Goal: Transaction & Acquisition: Purchase product/service

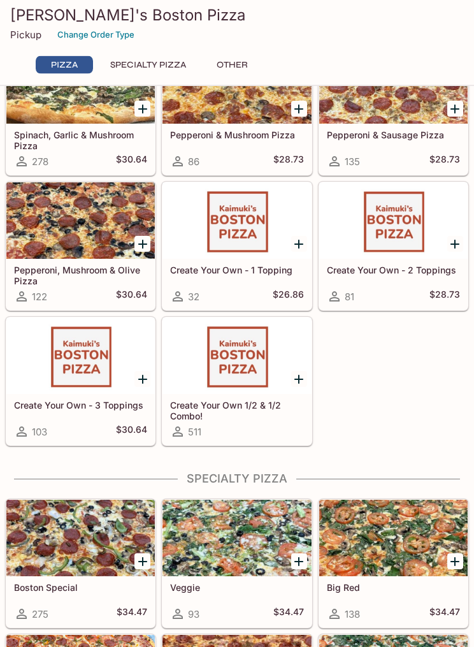
scroll to position [223, 0]
click at [247, 371] on div at bounding box center [237, 355] width 148 height 76
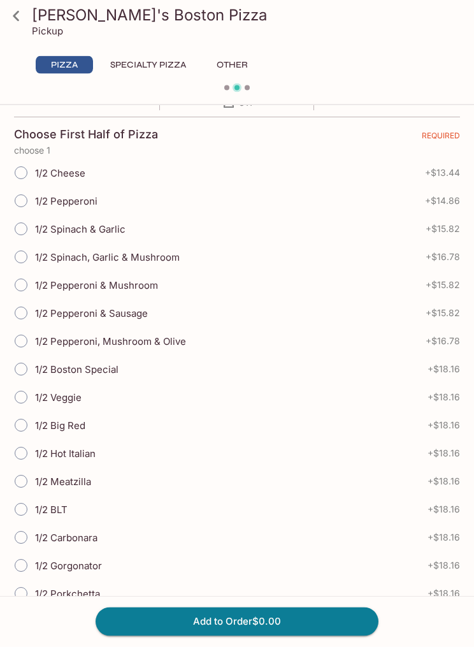
scroll to position [260, 0]
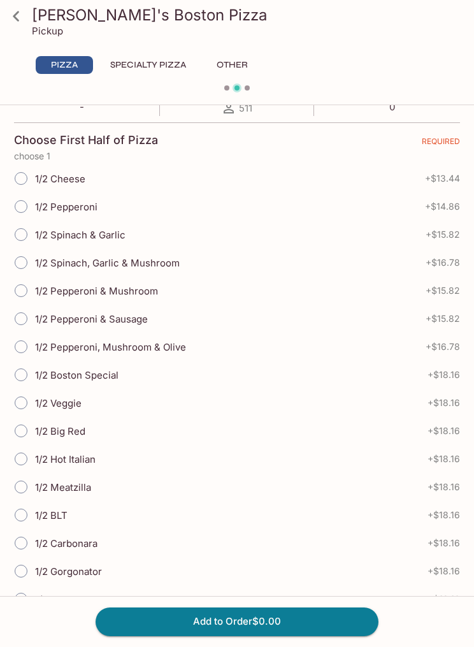
click at [33, 400] on input "1/2 Veggie" at bounding box center [21, 402] width 27 height 27
radio input "true"
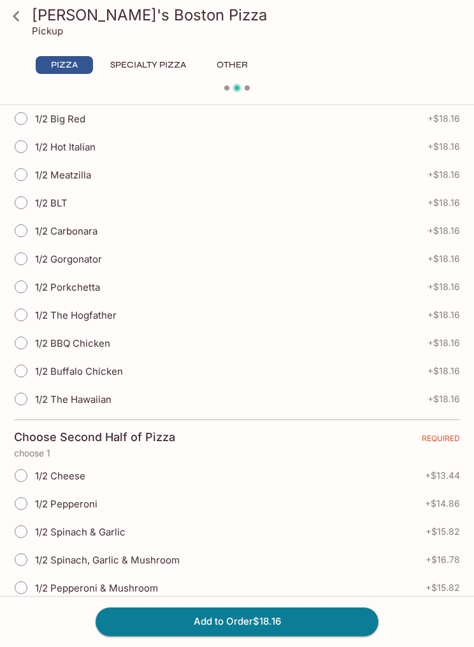
scroll to position [575, 0]
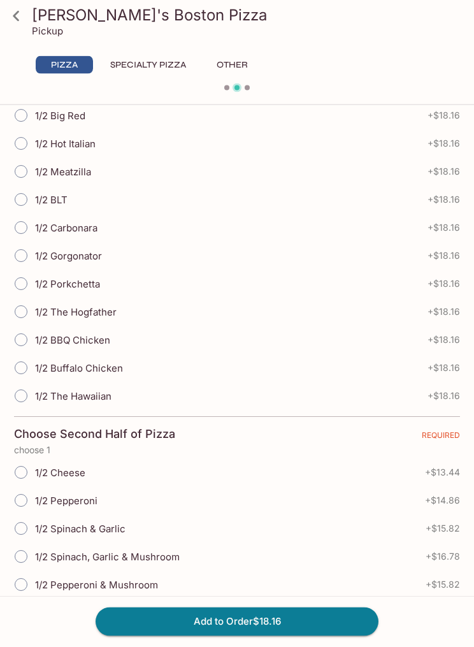
click at [24, 341] on input "1/2 BBQ Chicken" at bounding box center [21, 340] width 27 height 27
radio input "true"
click at [268, 635] on button "Add to Order $18.16" at bounding box center [237, 621] width 283 height 28
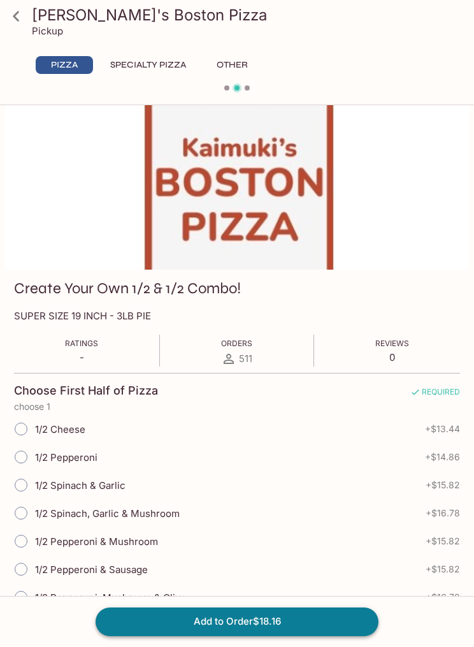
scroll to position [0, 0]
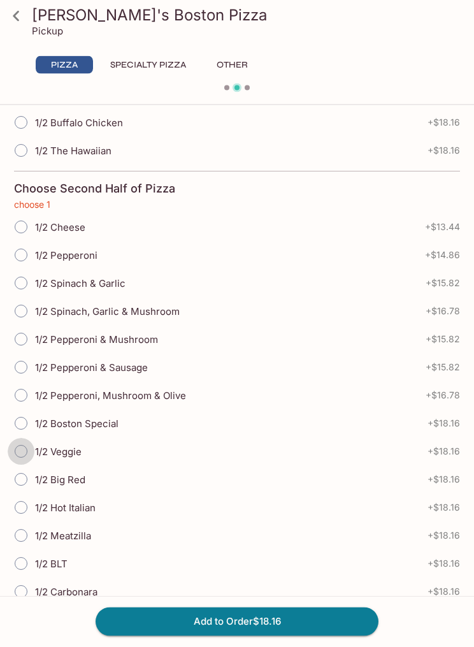
click at [31, 453] on input "1/2 Veggie" at bounding box center [21, 451] width 27 height 27
radio input "true"
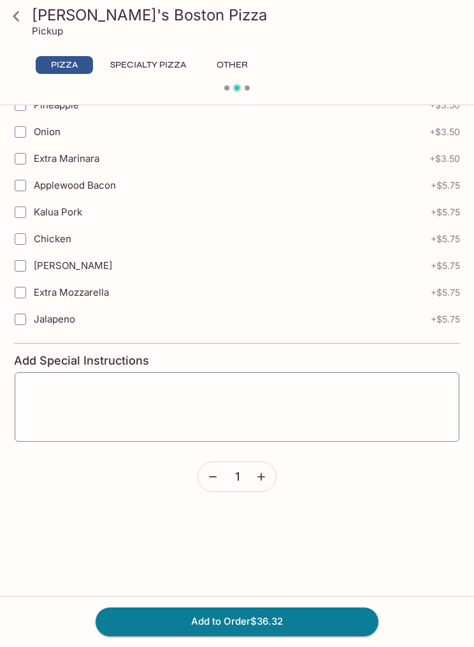
scroll to position [1832, 0]
click at [249, 619] on button "Add to Order $36.32" at bounding box center [237, 621] width 283 height 28
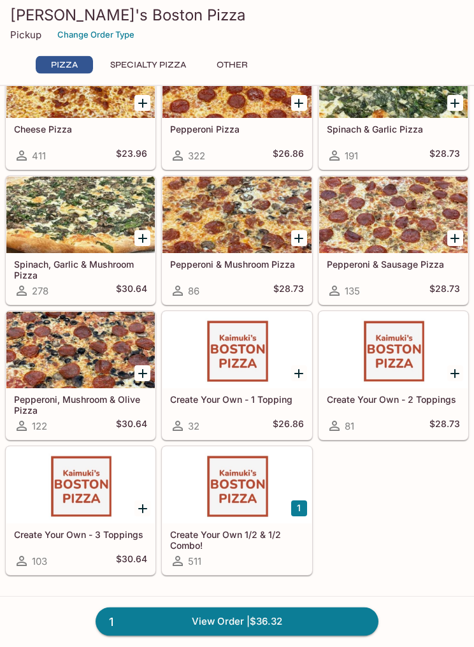
scroll to position [94, 0]
click at [233, 499] on div at bounding box center [237, 485] width 148 height 76
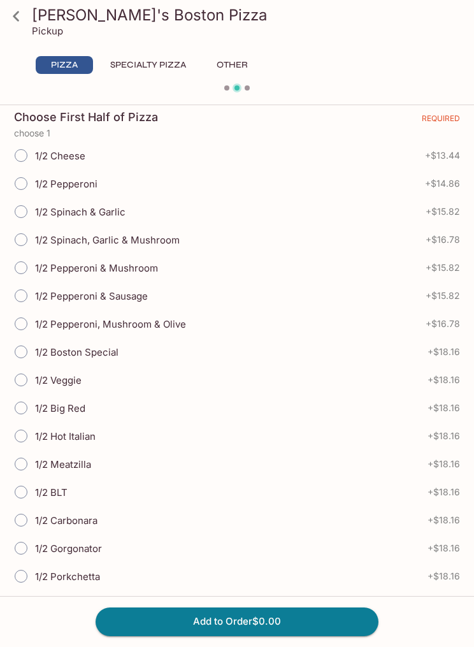
scroll to position [287, 0]
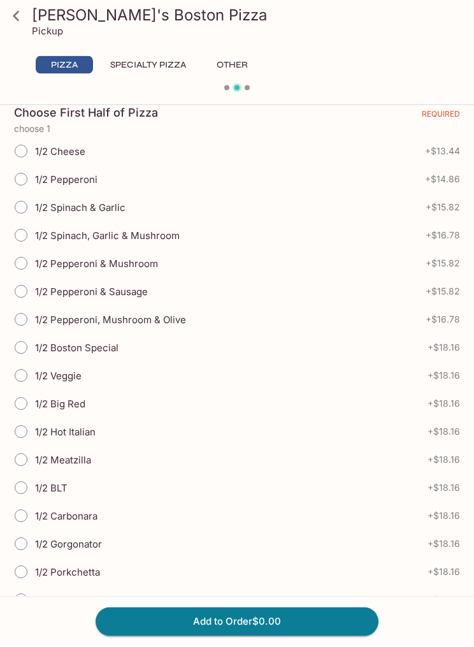
click at [28, 266] on input "1/2 Pepperoni & Mushroom" at bounding box center [21, 263] width 27 height 27
radio input "true"
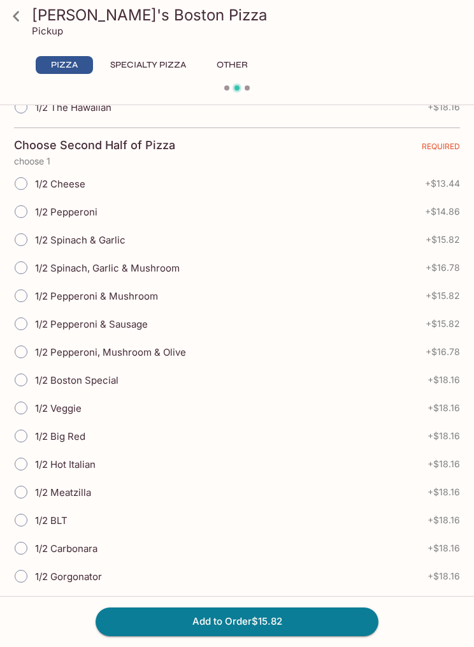
scroll to position [865, 0]
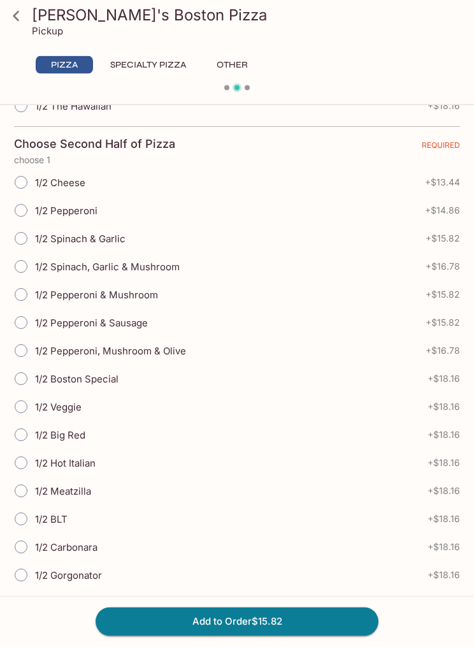
click at [26, 383] on input "1/2 Boston Special" at bounding box center [21, 379] width 27 height 27
radio input "true"
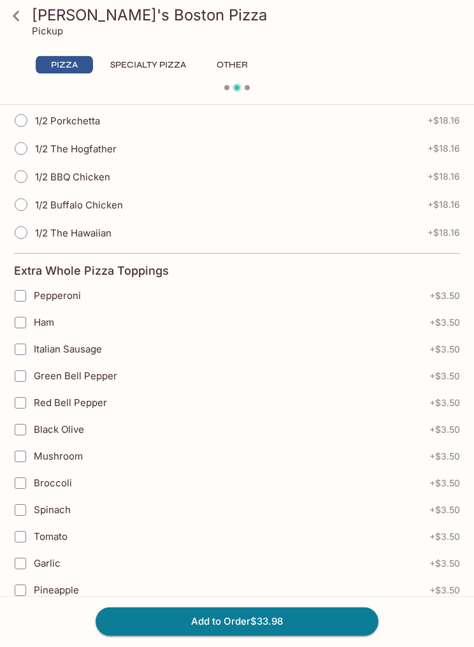
scroll to position [1347, 0]
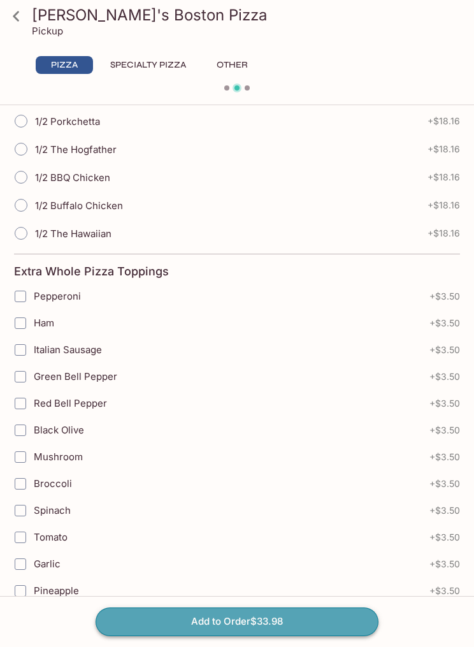
click at [281, 635] on button "Add to Order $33.98" at bounding box center [237, 621] width 283 height 28
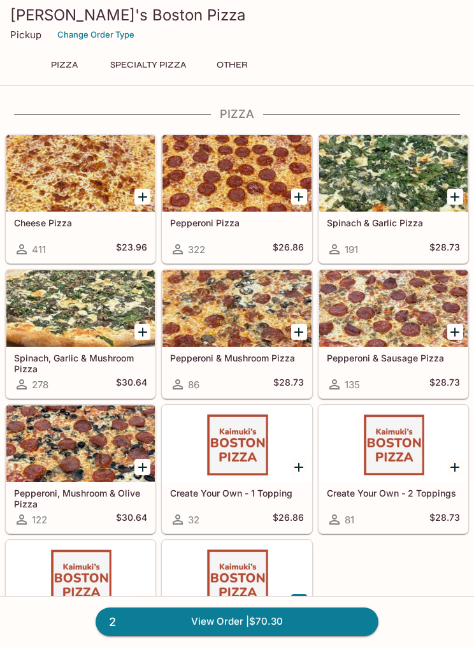
click at [28, 38] on p "Pickup" at bounding box center [25, 35] width 31 height 12
click at [33, 35] on p "Pickup" at bounding box center [25, 35] width 31 height 12
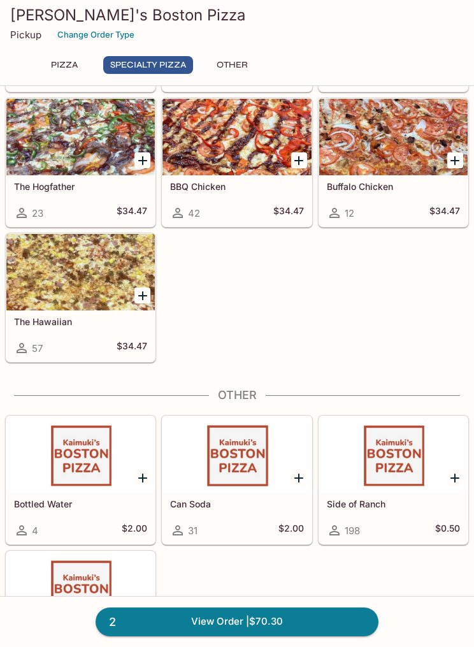
scroll to position [1082, 0]
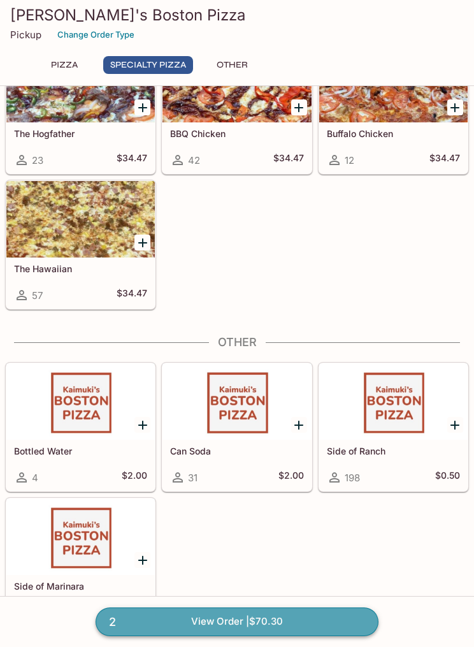
click at [257, 635] on link "2 View Order | $70.30" at bounding box center [237, 621] width 283 height 28
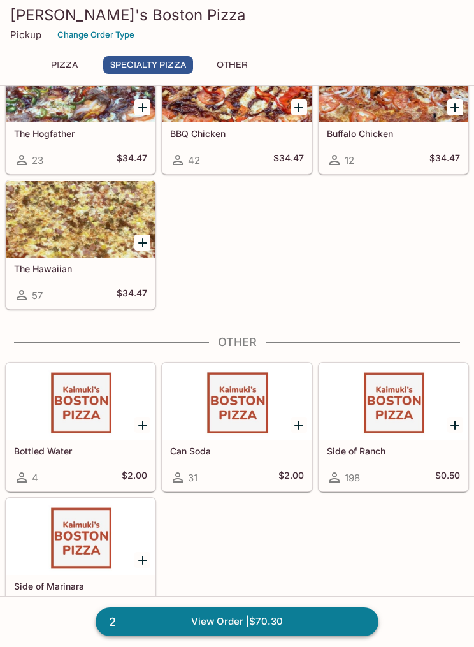
scroll to position [13, 0]
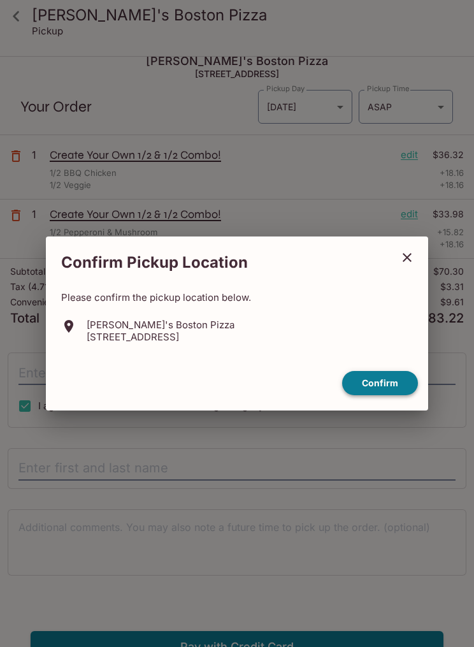
click at [389, 396] on button "Confirm" at bounding box center [380, 383] width 76 height 25
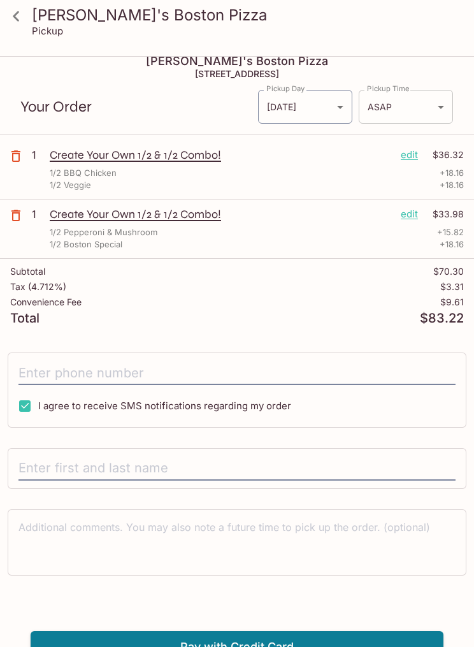
click at [442, 113] on body "[PERSON_NAME]'s Boston Pizza Pickup [PERSON_NAME]'s Boston Pizza [STREET_ADDRES…" at bounding box center [237, 367] width 474 height 647
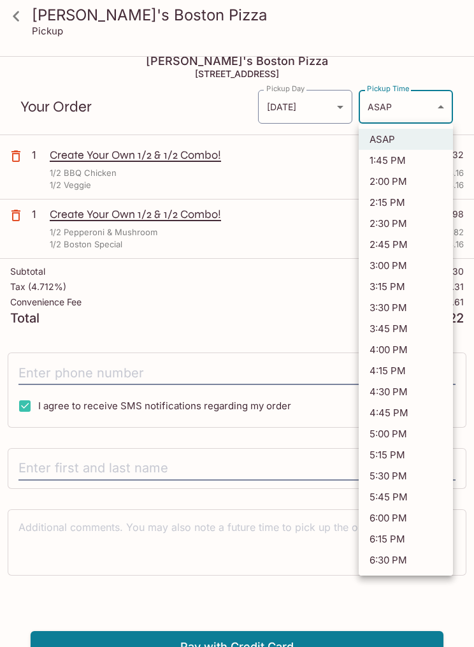
click at [393, 560] on li "6:30 PM" at bounding box center [406, 559] width 94 height 21
type input "[DATE]T04:30:31.000000Z"
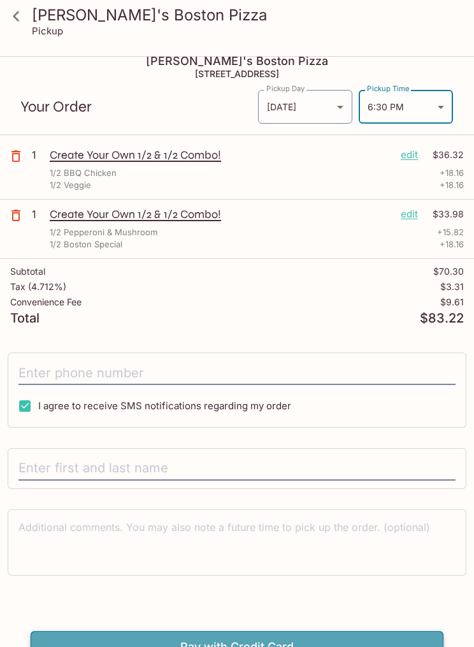
click at [299, 646] on button "Pay with Credit Card" at bounding box center [237, 647] width 413 height 32
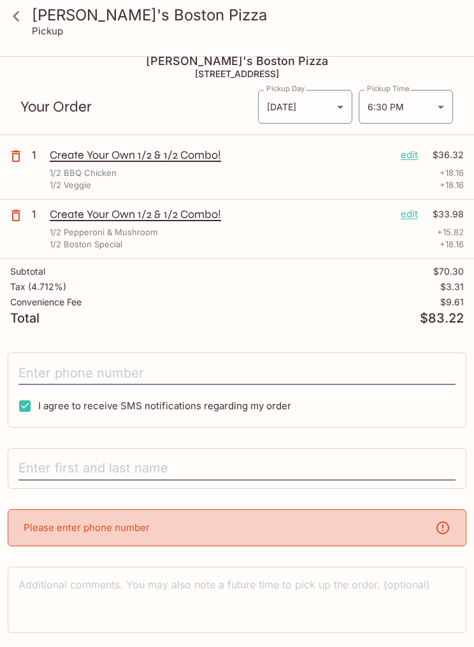
scroll to position [42, 0]
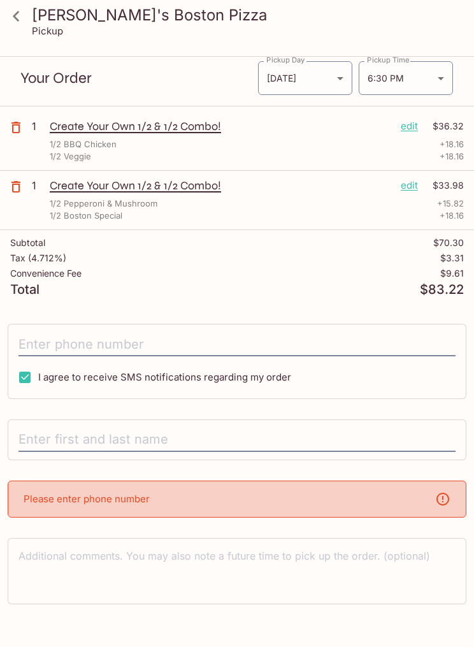
click at [189, 500] on div "Please enter phone number" at bounding box center [237, 499] width 459 height 37
click at [189, 502] on div "Please enter phone number" at bounding box center [237, 499] width 459 height 37
click at [365, 495] on div "Please enter phone number" at bounding box center [237, 499] width 459 height 37
click at [78, 437] on input "text" at bounding box center [236, 440] width 437 height 24
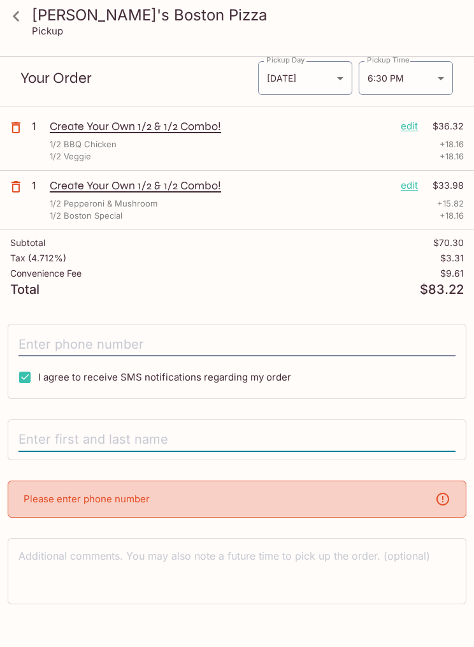
scroll to position [71, 0]
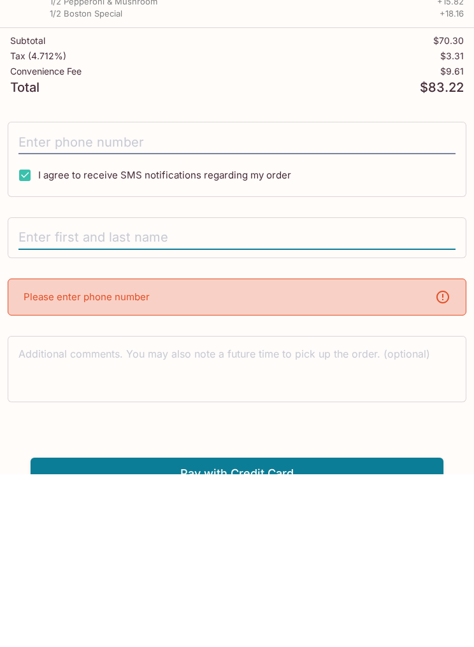
type input "[PERSON_NAME]"
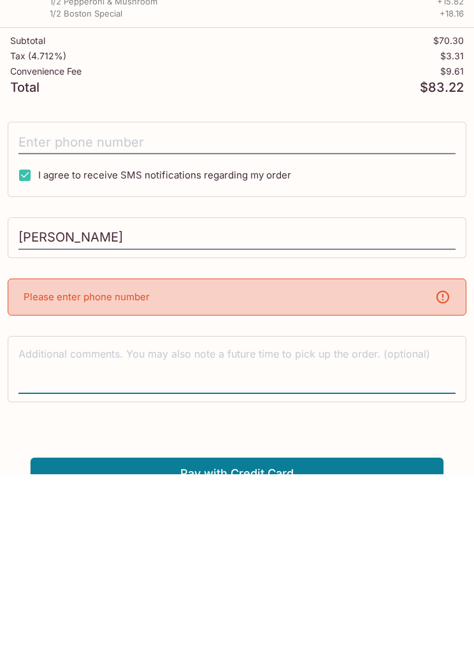
click at [121, 463] on p "Please enter phone number" at bounding box center [87, 469] width 126 height 12
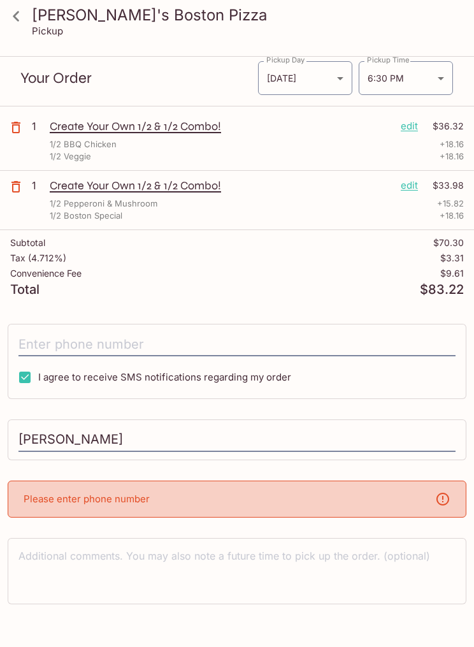
click at [124, 488] on div "Please enter phone number" at bounding box center [237, 499] width 459 height 37
click at [87, 349] on input "tel" at bounding box center [236, 344] width 437 height 24
type input "[PHONE_NUMBER]"
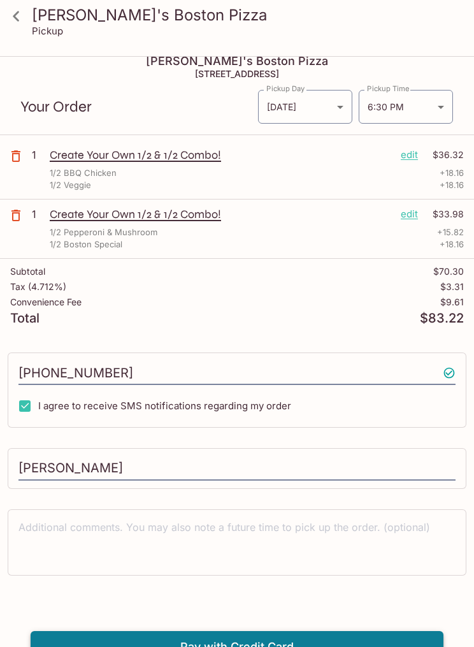
click at [270, 646] on button "Pay with Credit Card" at bounding box center [237, 647] width 413 height 32
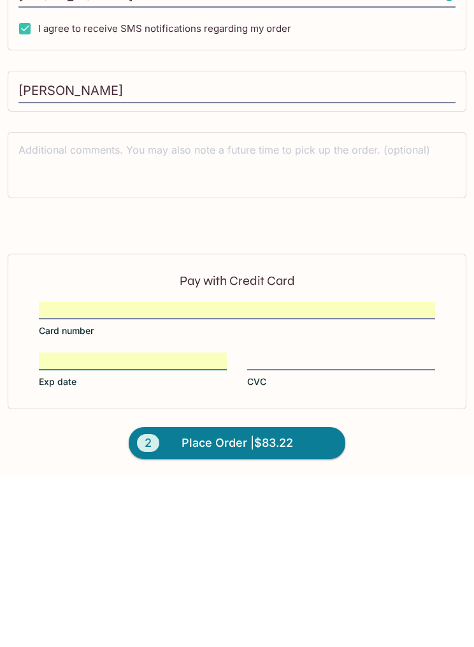
scroll to position [176, 0]
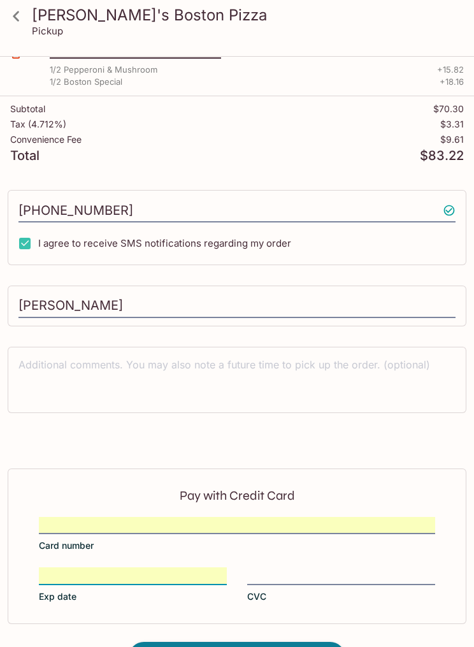
click at [319, 568] on div at bounding box center [341, 575] width 188 height 14
click at [319, 568] on input "CVC" at bounding box center [341, 568] width 188 height 1
click at [277, 567] on div "Pay with Credit Card Card number Exp date CVC" at bounding box center [237, 545] width 459 height 155
click at [270, 589] on label "CVC" at bounding box center [341, 585] width 188 height 36
click at [270, 568] on input "CVC" at bounding box center [341, 568] width 188 height 1
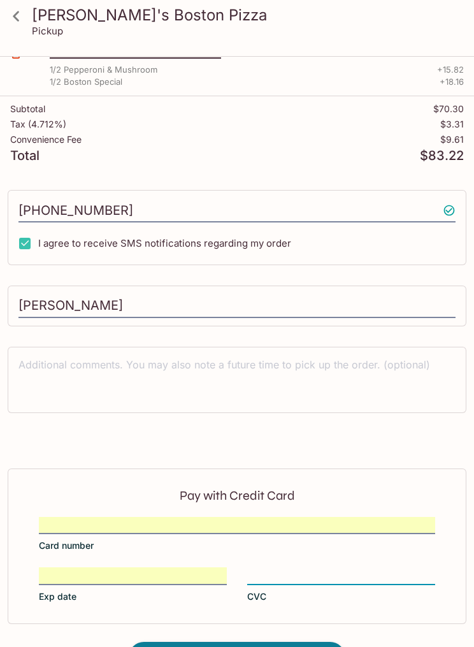
scroll to position [220, 0]
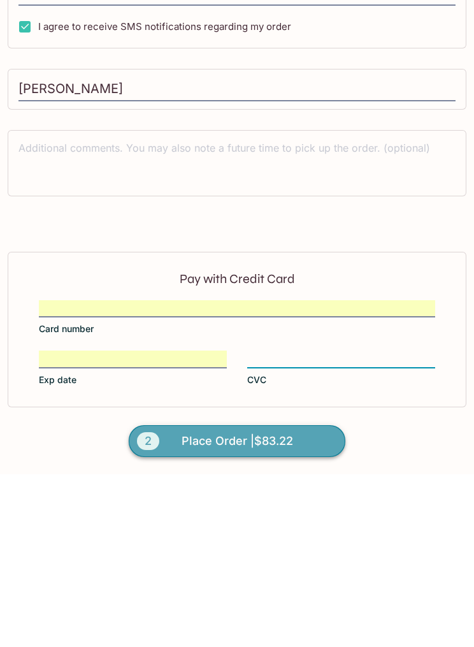
click at [220, 604] on span "Place Order | $83.22" at bounding box center [238, 614] width 112 height 20
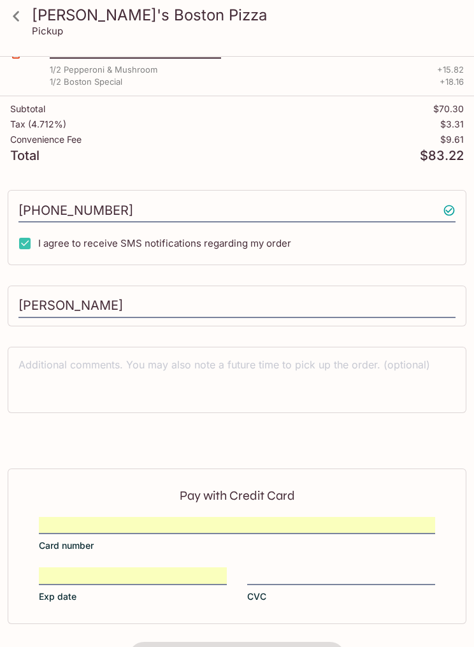
scroll to position [0, 0]
